Goal: Transaction & Acquisition: Download file/media

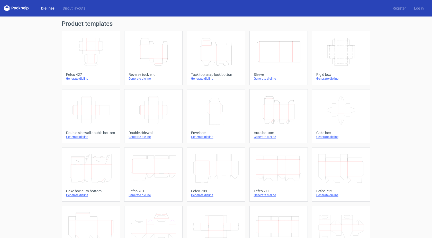
click at [147, 72] on link "Height Depth Width Reverse tuck end Generate dieline" at bounding box center [153, 58] width 58 height 54
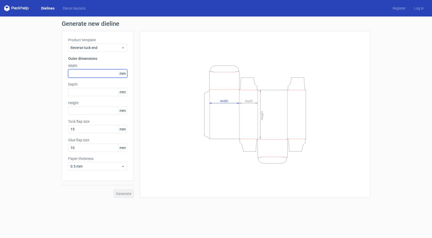
click at [84, 72] on input "text" at bounding box center [97, 73] width 59 height 8
type input "197"
click at [85, 111] on input "text" at bounding box center [97, 110] width 59 height 8
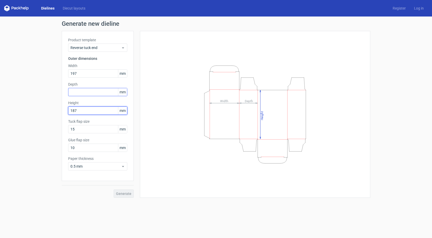
type input "187"
click at [88, 92] on input "text" at bounding box center [97, 92] width 59 height 8
type input "85"
click at [121, 193] on span "Generate" at bounding box center [123, 194] width 15 height 4
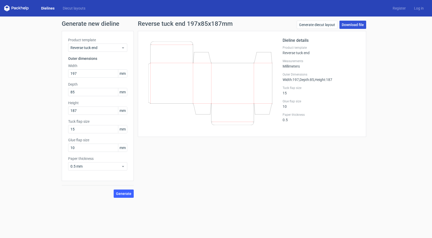
click at [350, 27] on link "Download file" at bounding box center [353, 25] width 27 height 8
